Goal: Task Accomplishment & Management: Use online tool/utility

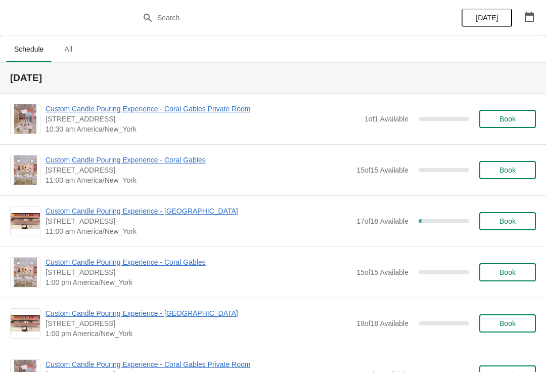
click at [310, 207] on span "Custom Candle Pouring Experience - [GEOGRAPHIC_DATA]" at bounding box center [199, 211] width 306 height 10
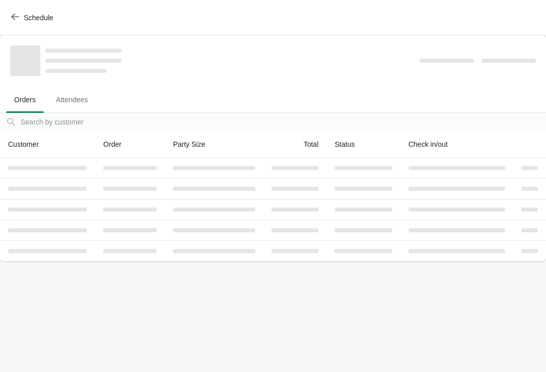
click at [287, 310] on body "Schedule Orders Attendees Orders Attendees Orders filter search Customer Order …" at bounding box center [273, 186] width 546 height 372
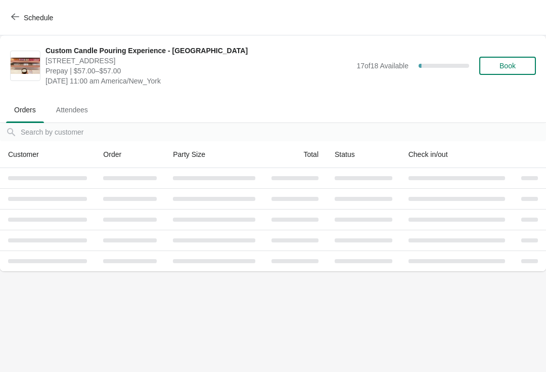
click at [23, 15] on span "Schedule" at bounding box center [33, 18] width 40 height 10
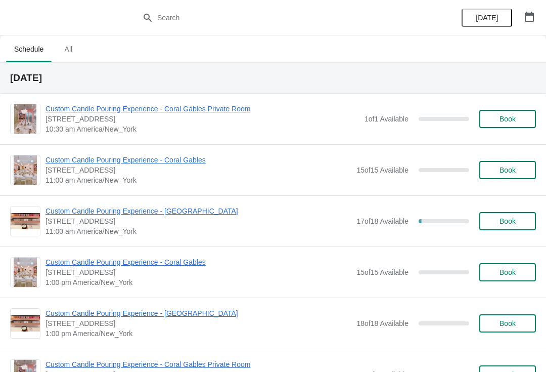
click at [275, 69] on div "[DATE]" at bounding box center [273, 77] width 546 height 31
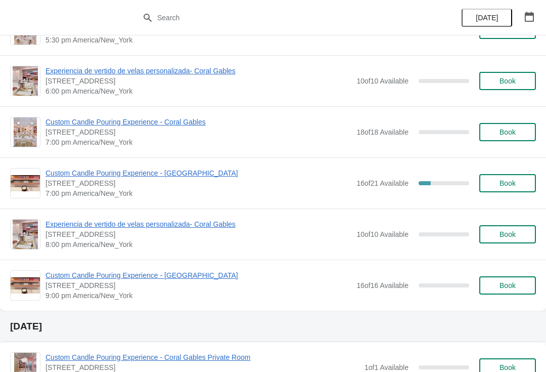
scroll to position [600, 0]
click at [202, 342] on div "Custom Candle Pouring Experience - Coral Gables Private Room [STREET_ADDRESS] 1…" at bounding box center [273, 366] width 546 height 51
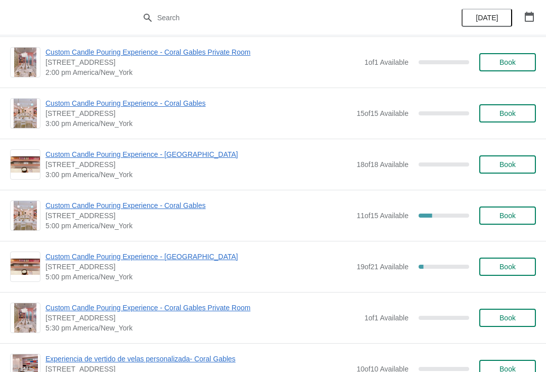
scroll to position [291, 0]
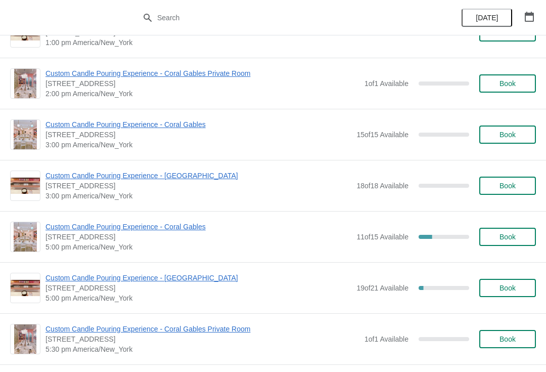
click at [331, 256] on div "Custom Candle Pouring Experience - Coral Gables [STREET_ADDRESS] 5:00 pm Americ…" at bounding box center [273, 236] width 546 height 51
click at [254, 339] on span "[STREET_ADDRESS]" at bounding box center [203, 339] width 314 height 10
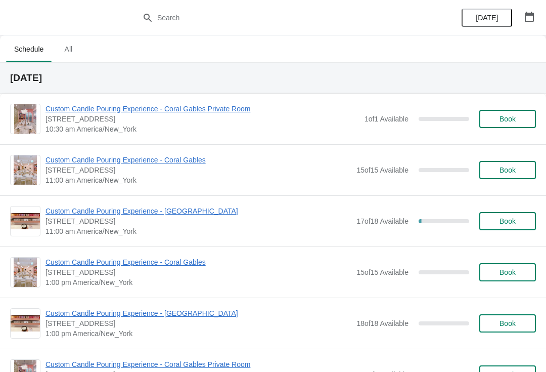
scroll to position [0, 0]
click at [174, 212] on span "Custom Candle Pouring Experience - [GEOGRAPHIC_DATA]" at bounding box center [199, 211] width 306 height 10
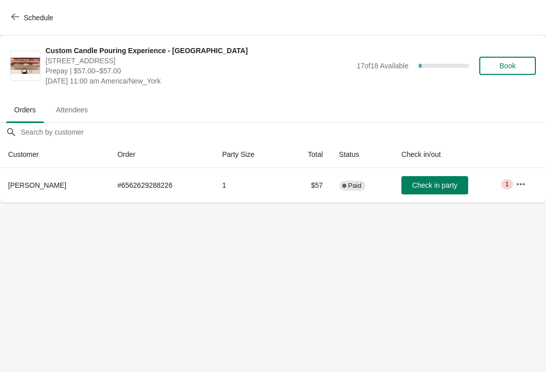
click at [42, 9] on button "Schedule" at bounding box center [33, 18] width 56 height 18
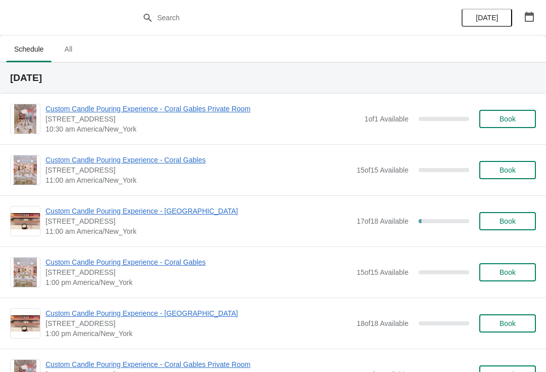
click at [201, 131] on span "10:30 am America/New_York" at bounding box center [203, 129] width 314 height 10
click at [268, 149] on div "Custom Candle Pouring Experience - Coral Gables [STREET_ADDRESS] 11:00 am Ameri…" at bounding box center [273, 169] width 546 height 51
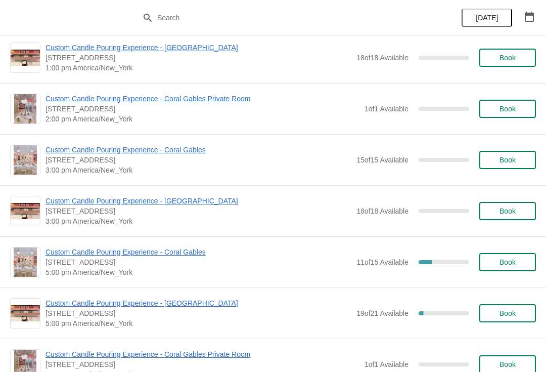
scroll to position [296, 0]
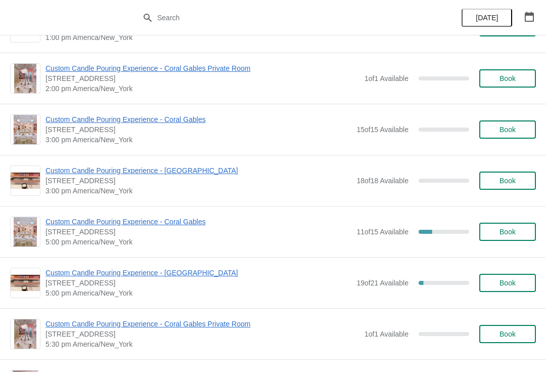
click at [295, 319] on span "Custom Candle Pouring Experience - Coral Gables Private Room" at bounding box center [203, 324] width 314 height 10
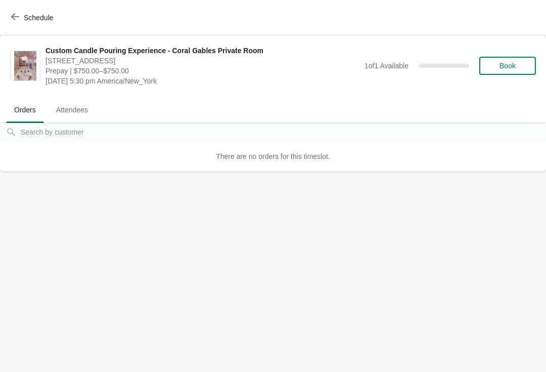
click at [32, 14] on span "Schedule" at bounding box center [38, 18] width 29 height 8
